Goal: Find contact information: Find contact information

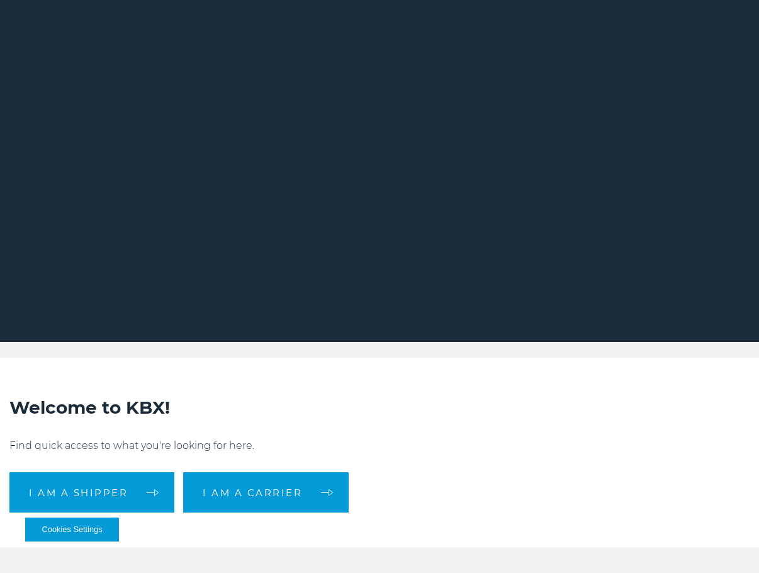
scroll to position [126, 0]
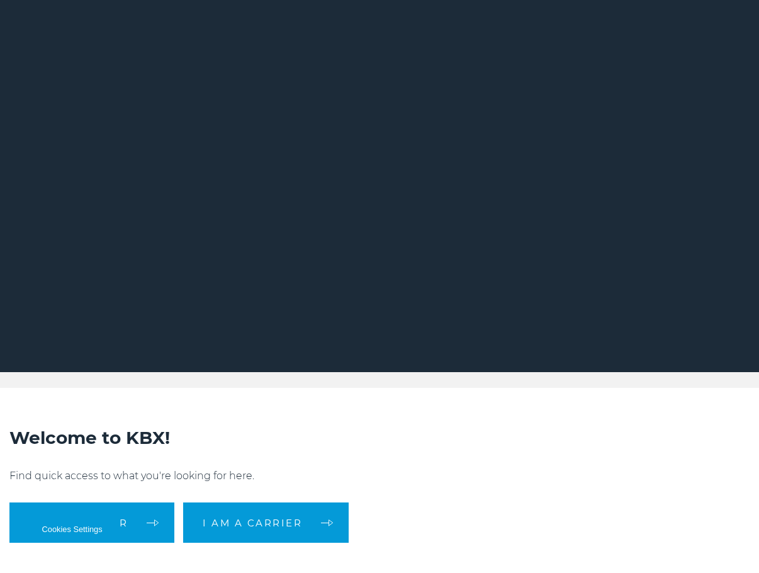
click at [455, 468] on p "Find quick access to what you're looking for here." at bounding box center [379, 475] width 740 height 15
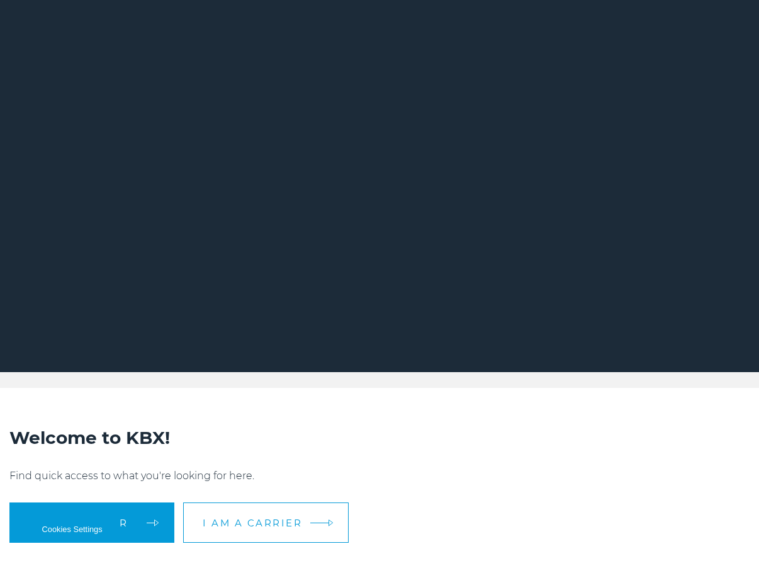
click at [278, 518] on span "I am a carrier" at bounding box center [252, 522] width 99 height 9
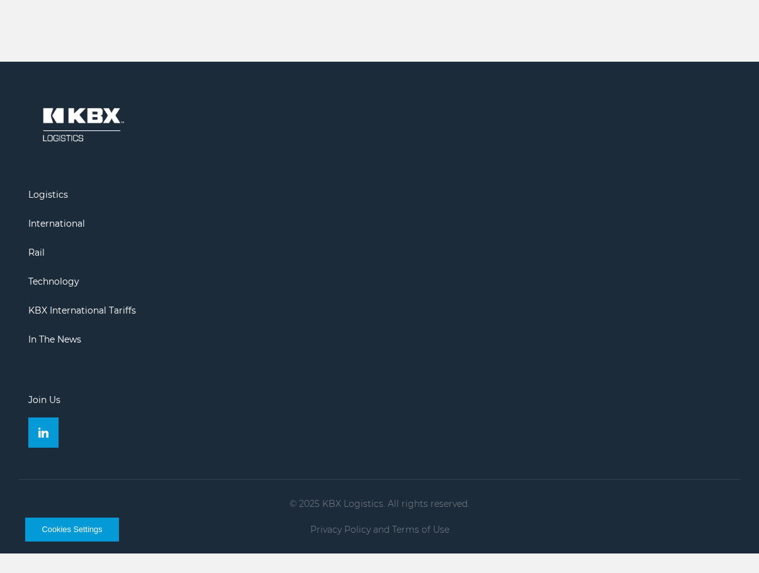
scroll to position [2090, 0]
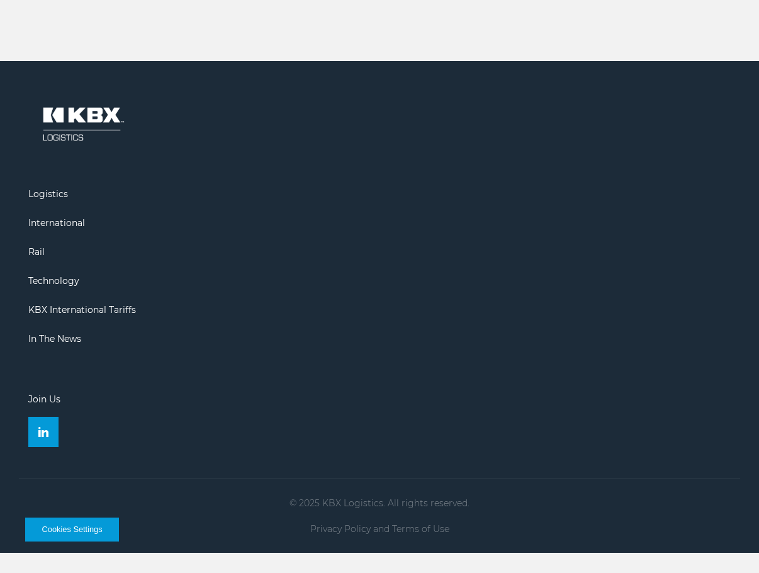
click at [423, 296] on ul "Logistics International Rail Technology KBX International Tariffs In The News J…" at bounding box center [380, 270] width 722 height 354
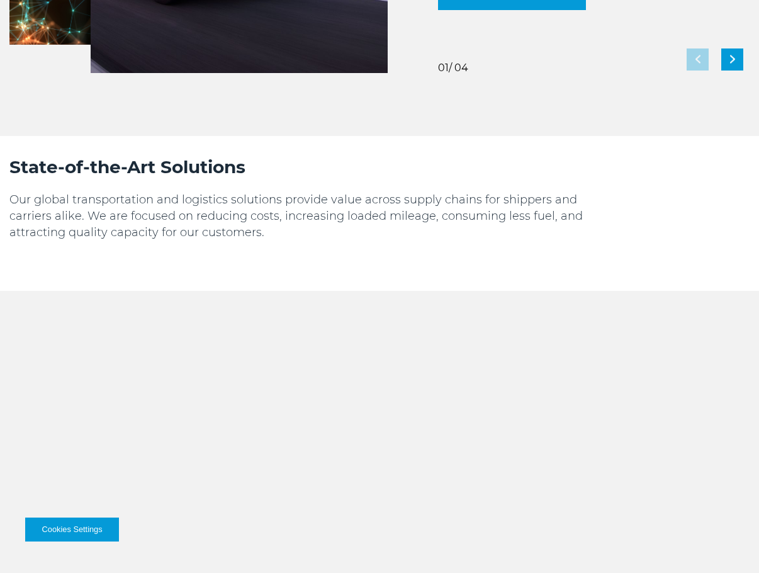
scroll to position [1322, 0]
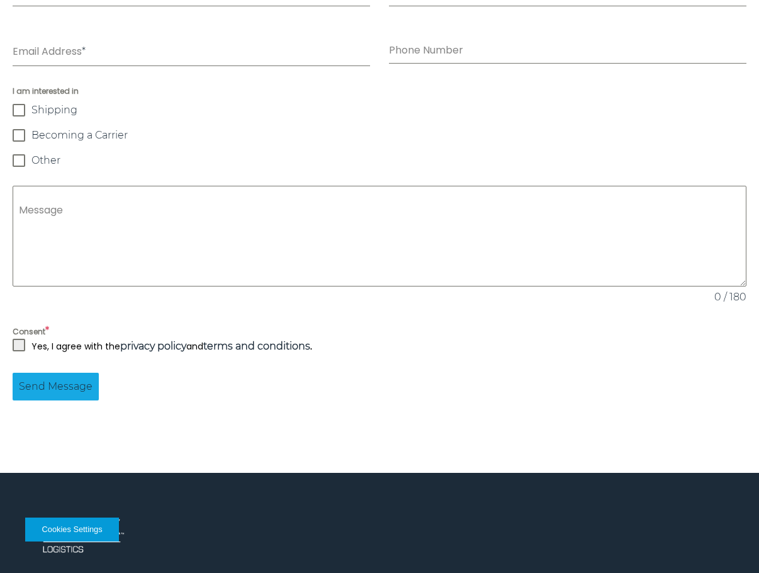
scroll to position [1259, 0]
